Goal: Book appointment/travel/reservation

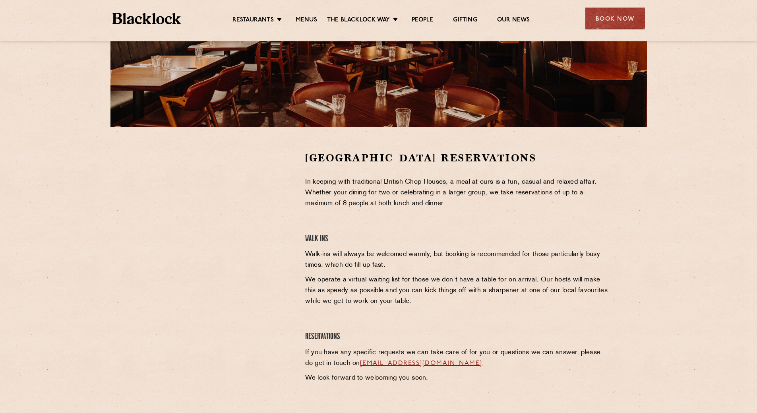
scroll to position [79, 0]
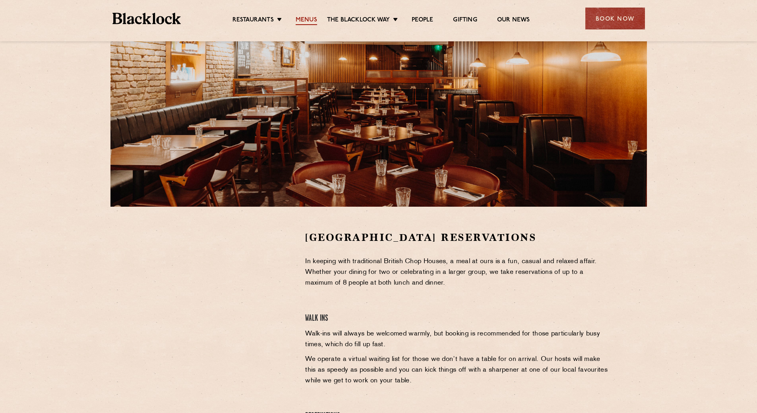
click at [313, 17] on link "Menus" at bounding box center [306, 20] width 21 height 9
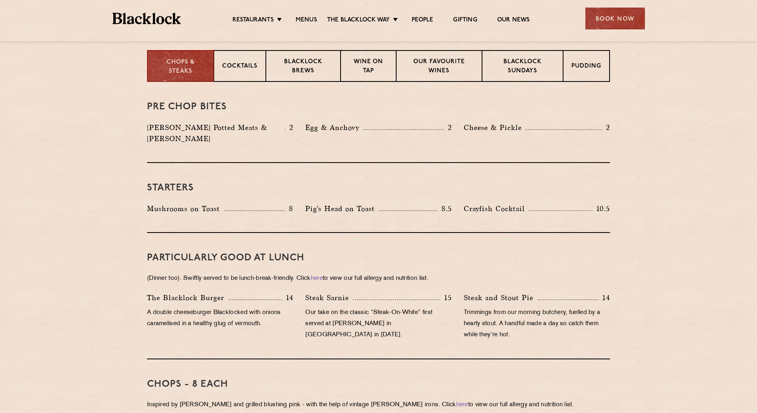
scroll to position [199, 0]
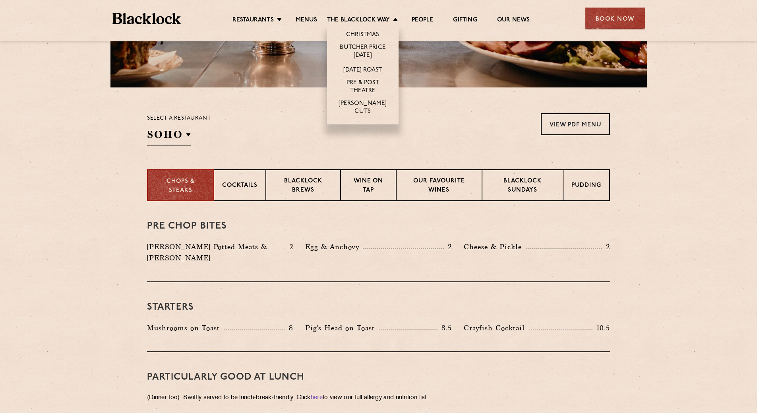
click at [376, 65] on li "[DATE] Roast" at bounding box center [363, 69] width 72 height 15
click at [376, 69] on link "[DATE] Roast" at bounding box center [362, 70] width 39 height 9
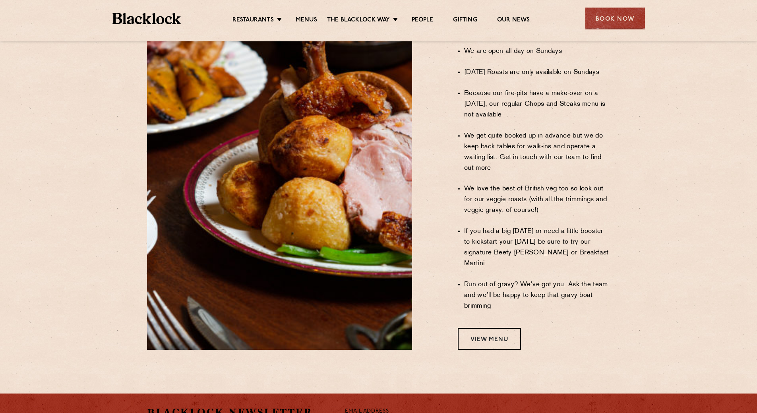
scroll to position [676, 0]
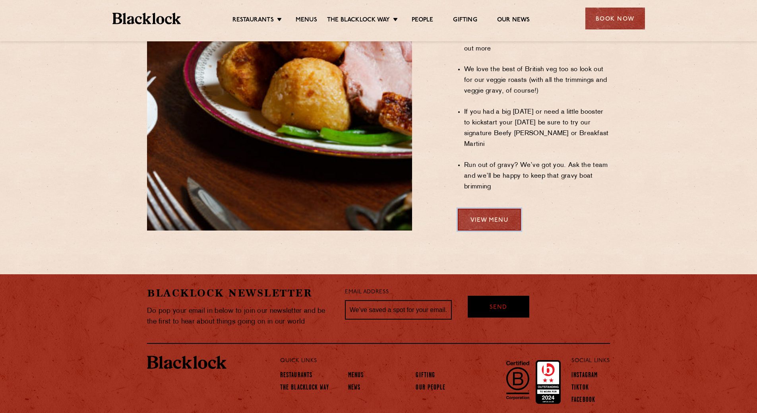
click at [502, 209] on link "View Menu" at bounding box center [489, 220] width 63 height 22
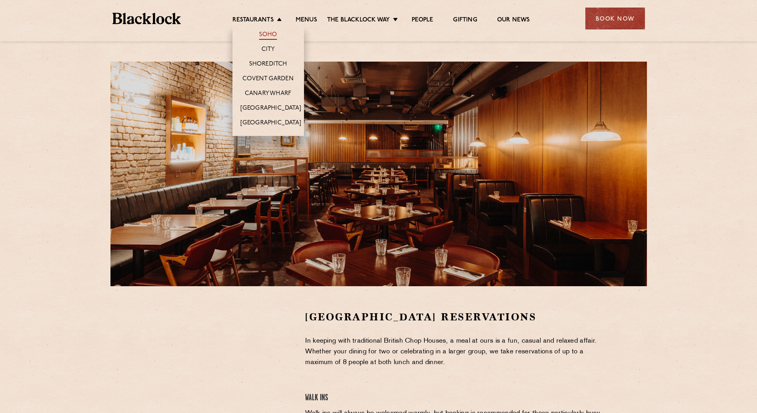
click at [268, 32] on link "Soho" at bounding box center [268, 35] width 18 height 9
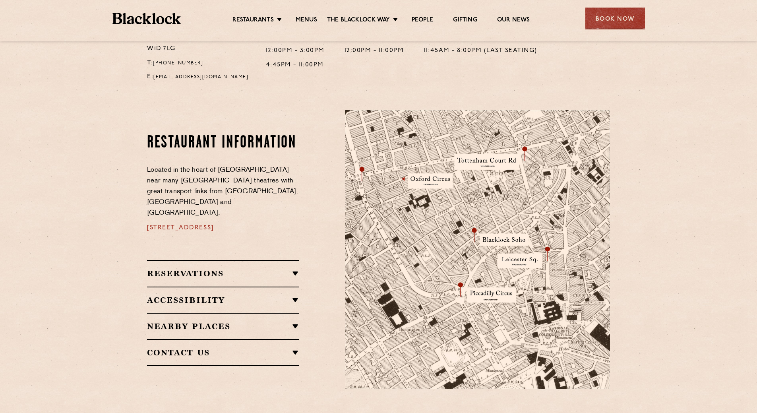
scroll to position [437, 0]
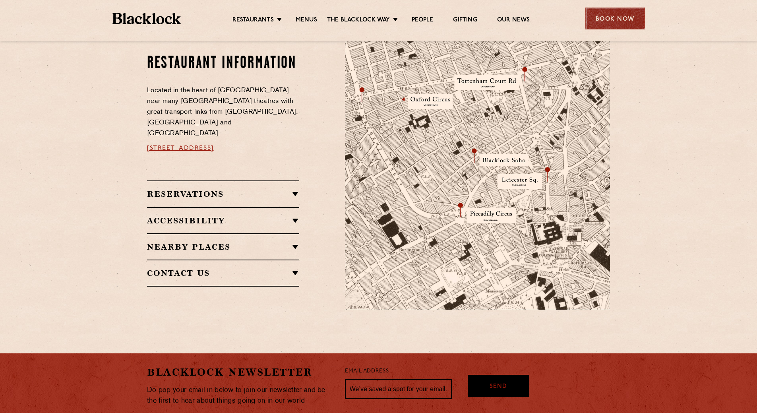
click at [624, 17] on div "Book Now" at bounding box center [615, 19] width 60 height 22
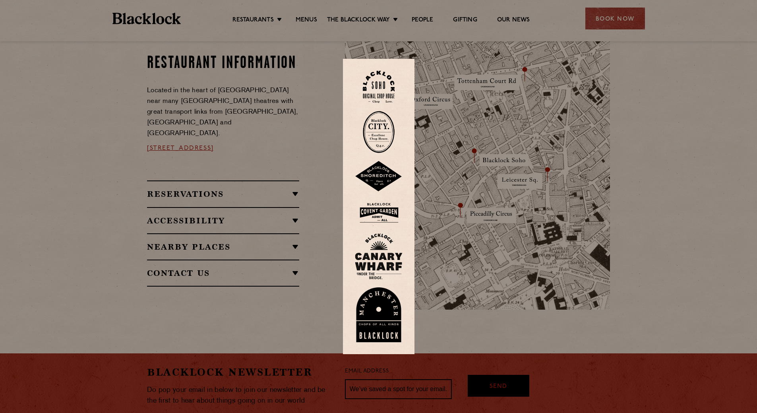
click at [398, 89] on link at bounding box center [379, 87] width 48 height 32
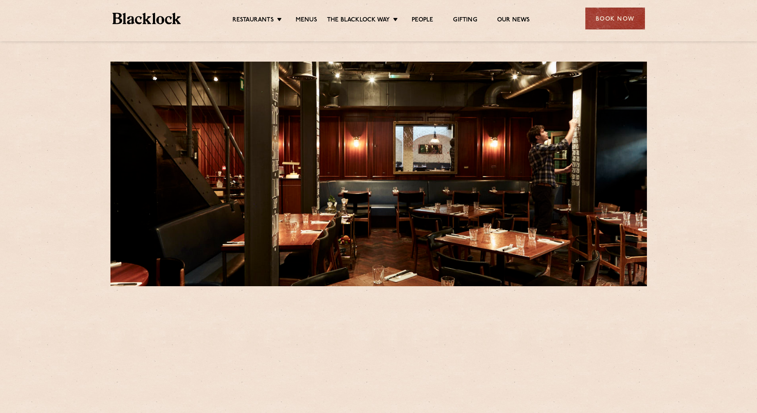
scroll to position [199, 0]
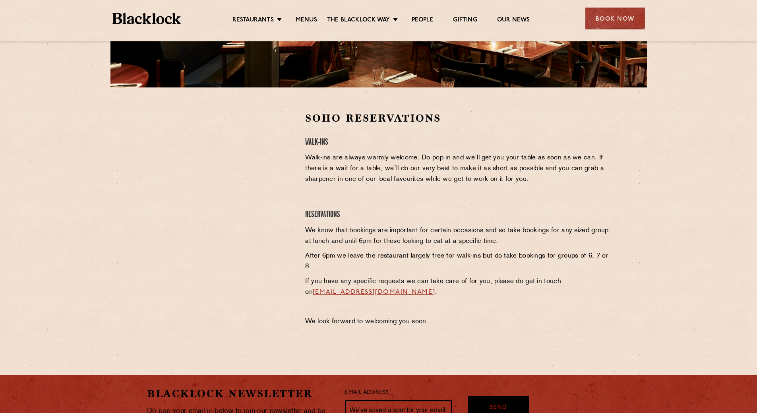
click at [280, 168] on div at bounding box center [220, 171] width 146 height 120
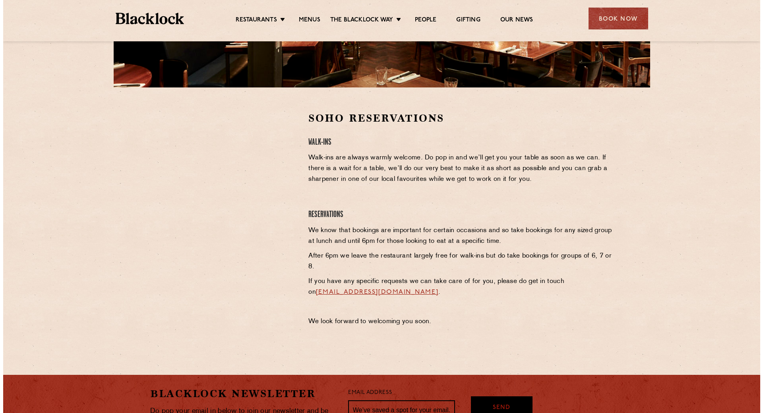
scroll to position [0, 0]
